Goal: Check status: Check status

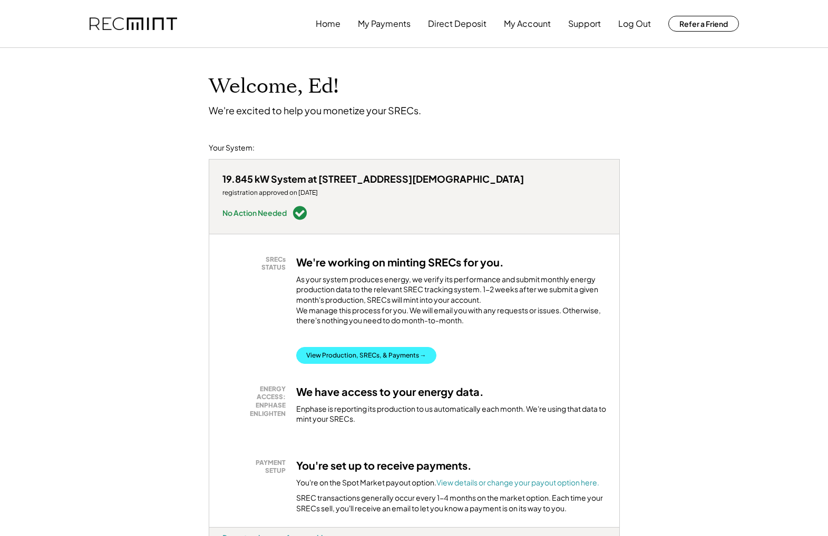
click at [360, 347] on button "View Production, SRECs, & Payments →" at bounding box center [366, 355] width 140 height 17
